Goal: Navigation & Orientation: Find specific page/section

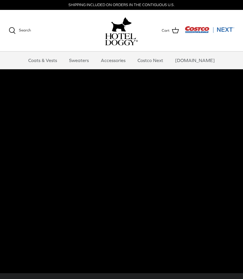
click at [62, 128] on video at bounding box center [121, 171] width 243 height 204
click at [85, 61] on link "Sweaters" at bounding box center [79, 61] width 30 height 18
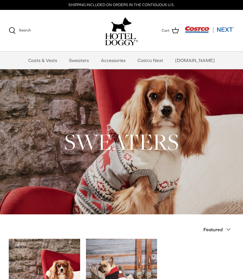
click at [123, 60] on link "Accessories" at bounding box center [113, 61] width 35 height 18
